Goal: Task Accomplishment & Management: Manage account settings

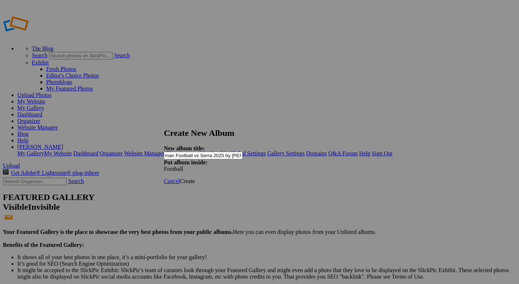
scroll to position [0, 13]
type input "Freshman Football vs Serra 2025 by [PERSON_NAME]"
click at [195, 178] on span "Create" at bounding box center [187, 181] width 15 height 6
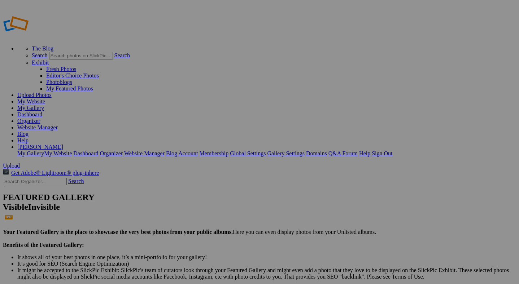
drag, startPoint x: 51, startPoint y: 110, endPoint x: 49, endPoint y: 172, distance: 62.4
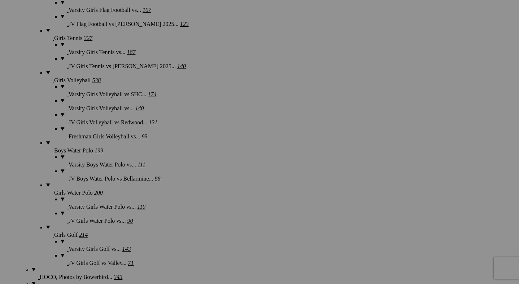
scroll to position [850, 0]
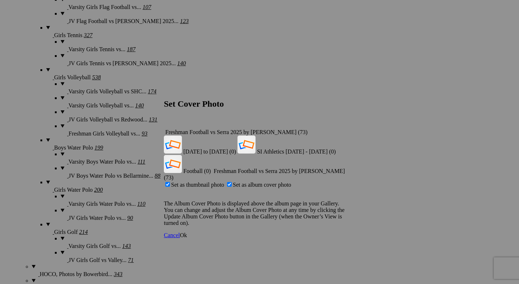
click at [187, 232] on link "Ok" at bounding box center [183, 235] width 7 height 6
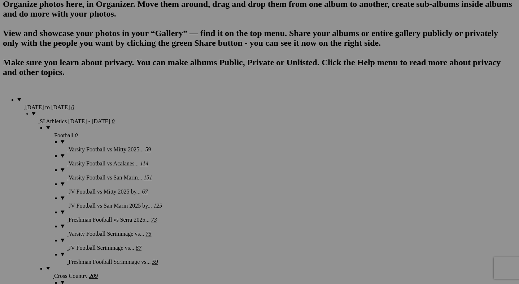
scroll to position [511, 0]
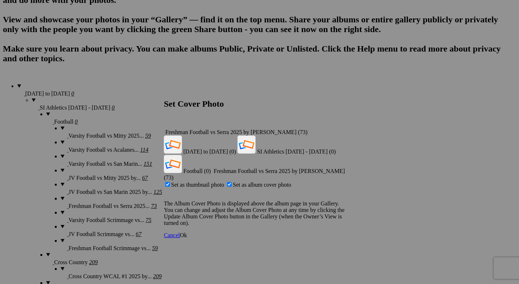
click at [187, 232] on span "Ok" at bounding box center [183, 235] width 7 height 6
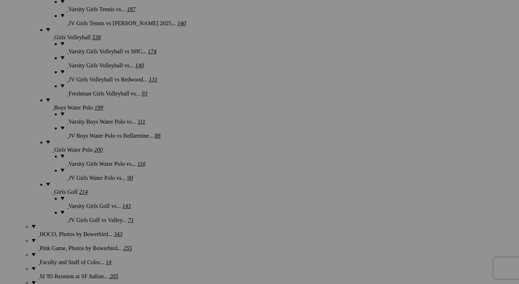
scroll to position [893, 0]
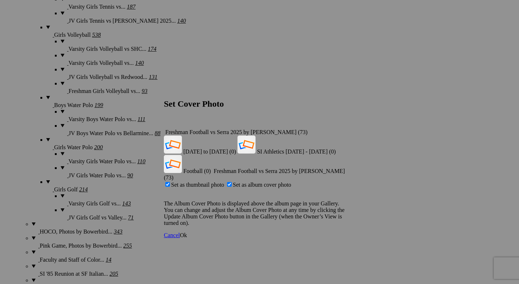
click at [187, 232] on span "Ok" at bounding box center [183, 235] width 7 height 6
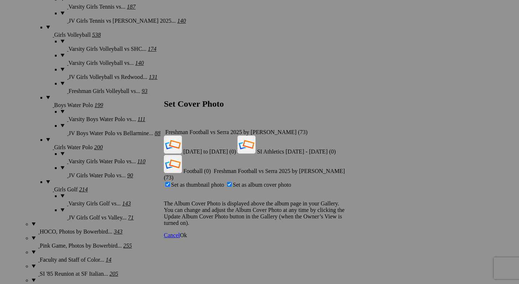
click at [187, 232] on span "Ok" at bounding box center [183, 235] width 7 height 6
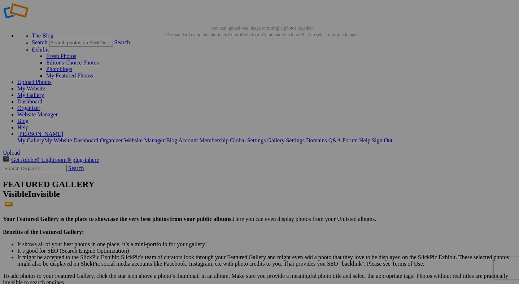
scroll to position [0, 0]
